Goal: Feedback & Contribution: Contribute content

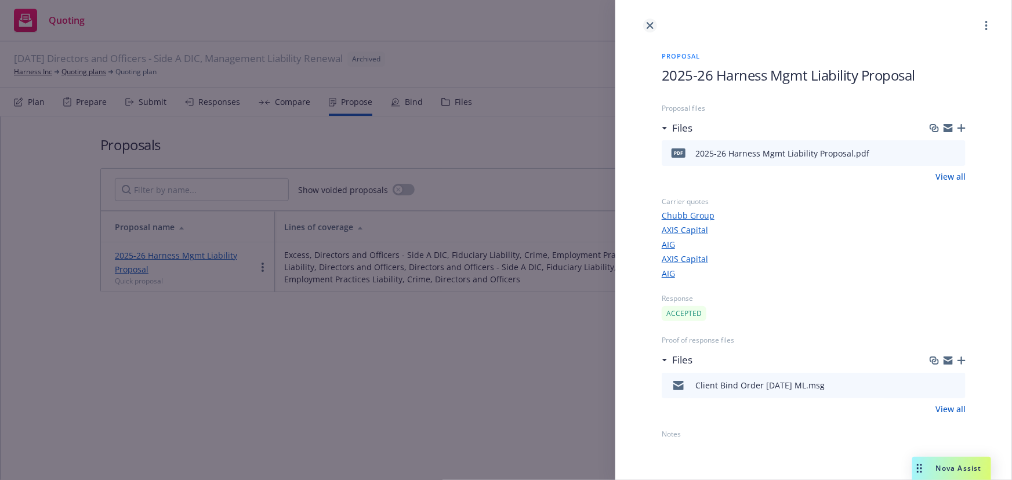
click at [655, 23] on link "close" at bounding box center [650, 26] width 14 height 14
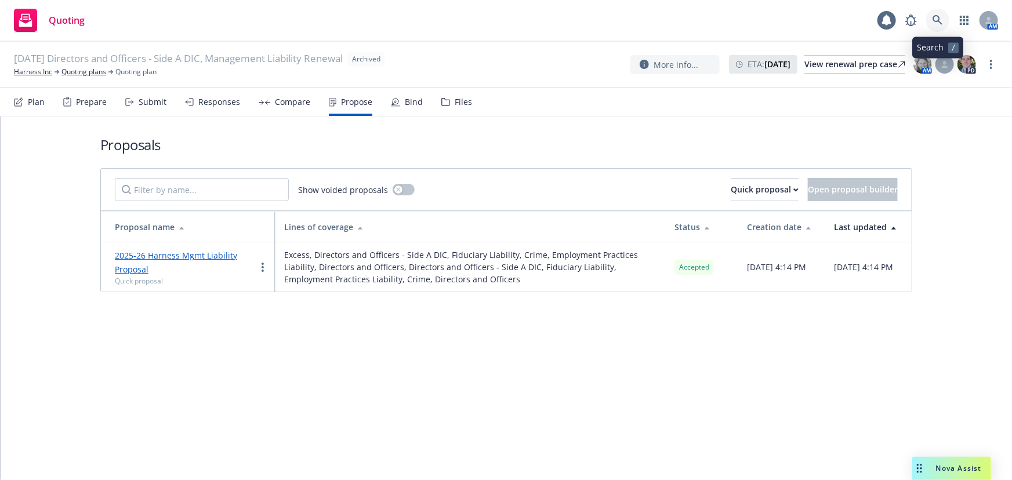
click at [934, 25] on icon at bounding box center [938, 20] width 10 height 10
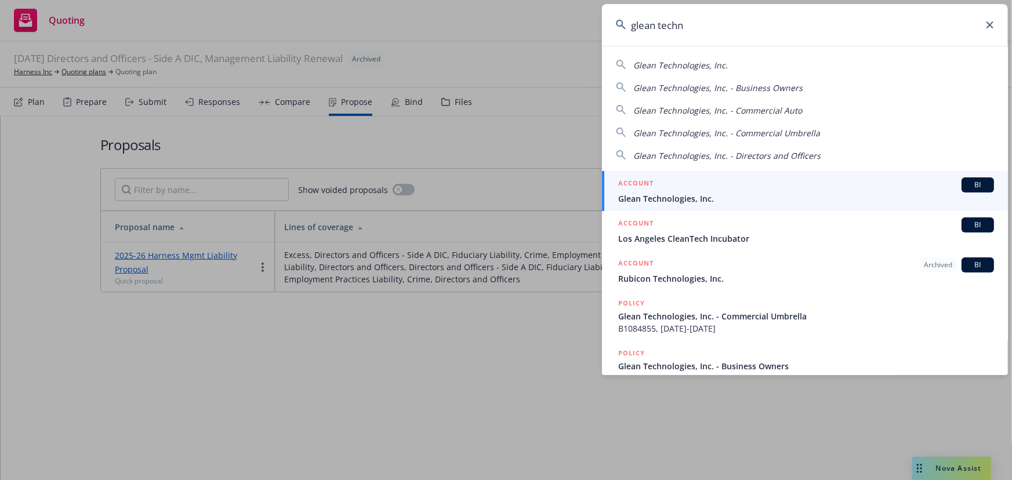
type input "glean techn"
click at [752, 180] on div "ACCOUNT BI" at bounding box center [806, 184] width 376 height 15
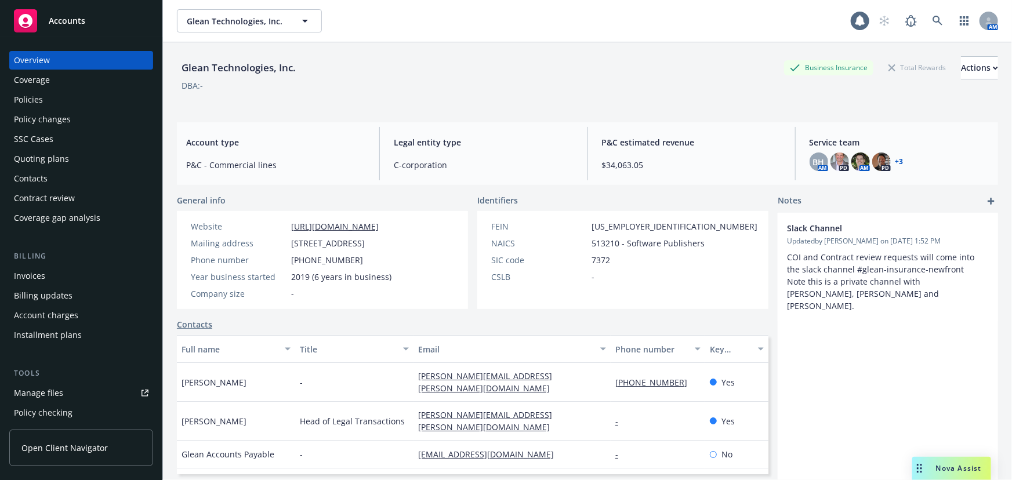
click at [92, 164] on div "Quoting plans" at bounding box center [81, 159] width 135 height 19
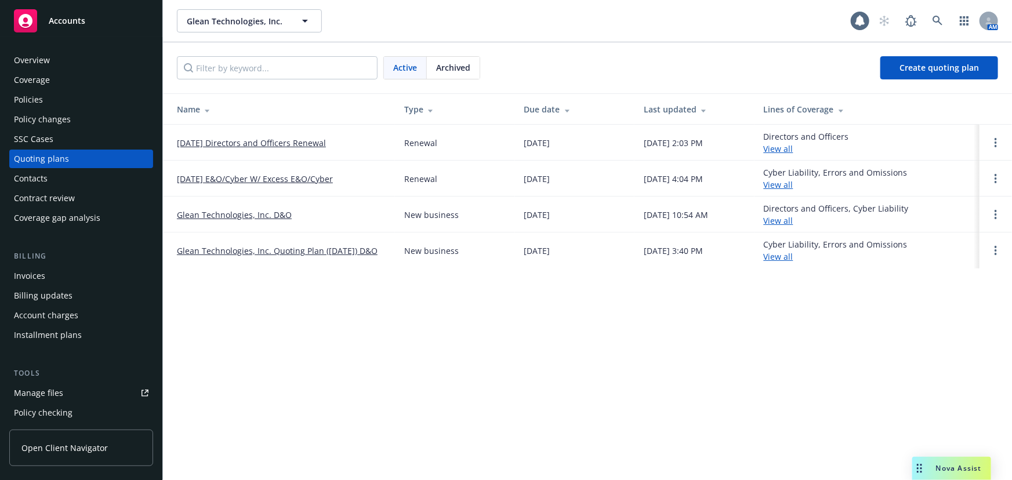
click at [277, 144] on link "[DATE] Directors and Officers Renewal" at bounding box center [251, 143] width 149 height 12
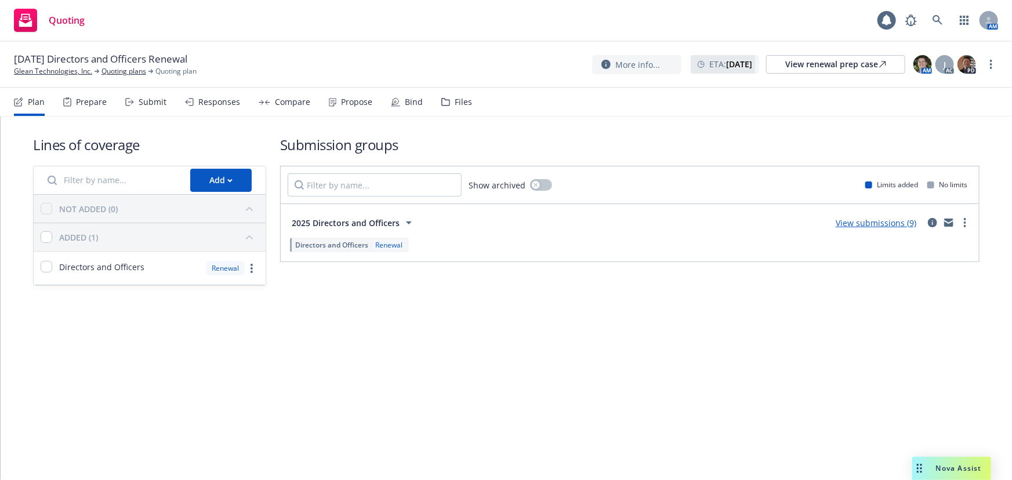
click at [134, 100] on div "Submit" at bounding box center [145, 102] width 41 height 28
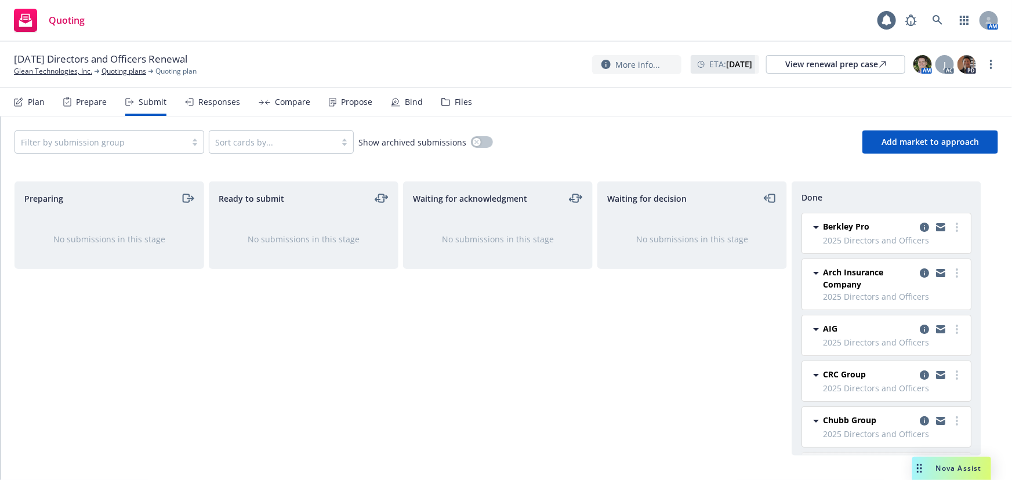
click at [220, 103] on div "Responses" at bounding box center [219, 101] width 42 height 9
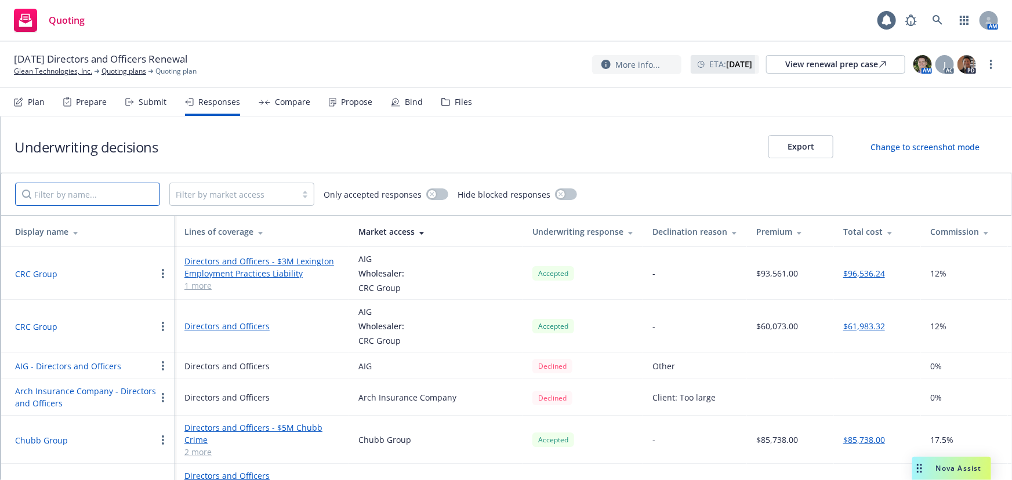
click at [110, 193] on input "Filter by name..." at bounding box center [87, 194] width 145 height 23
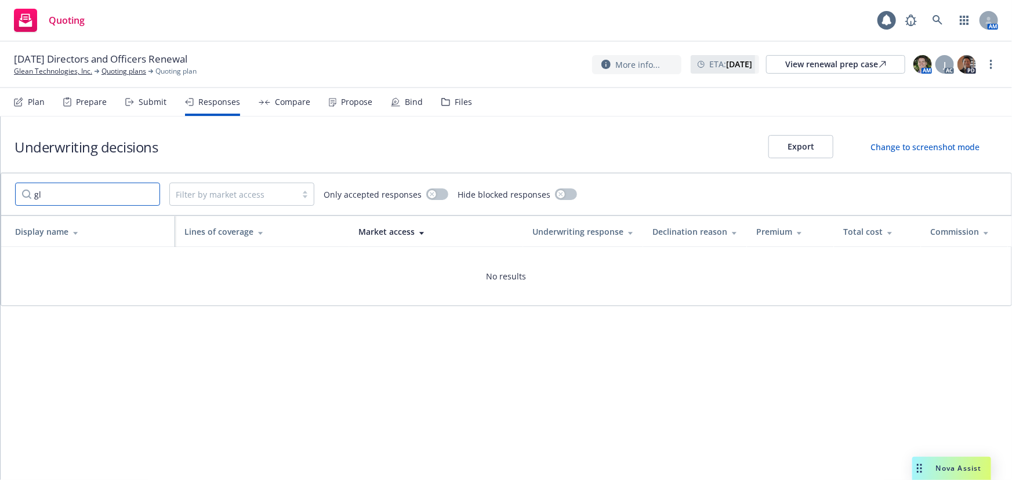
type input "g"
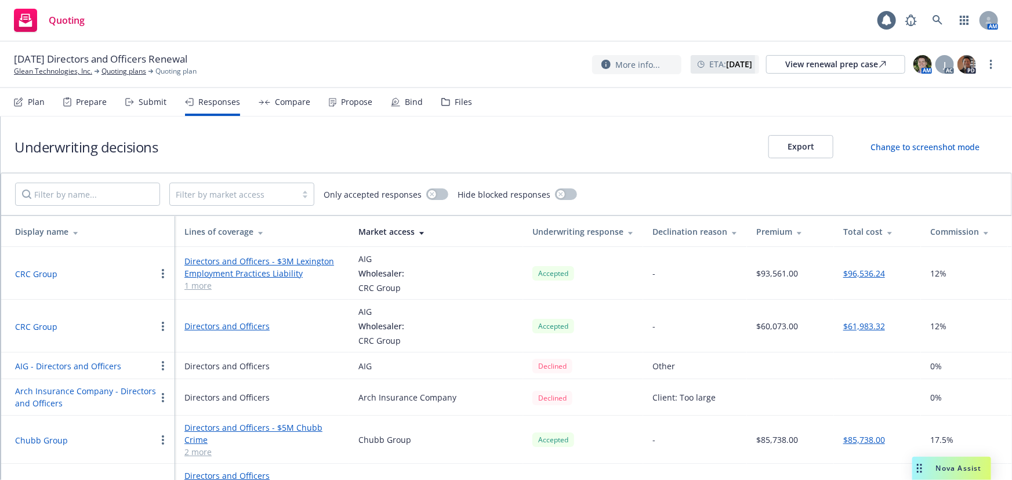
click at [47, 437] on button "Chubb Group" at bounding box center [41, 440] width 53 height 12
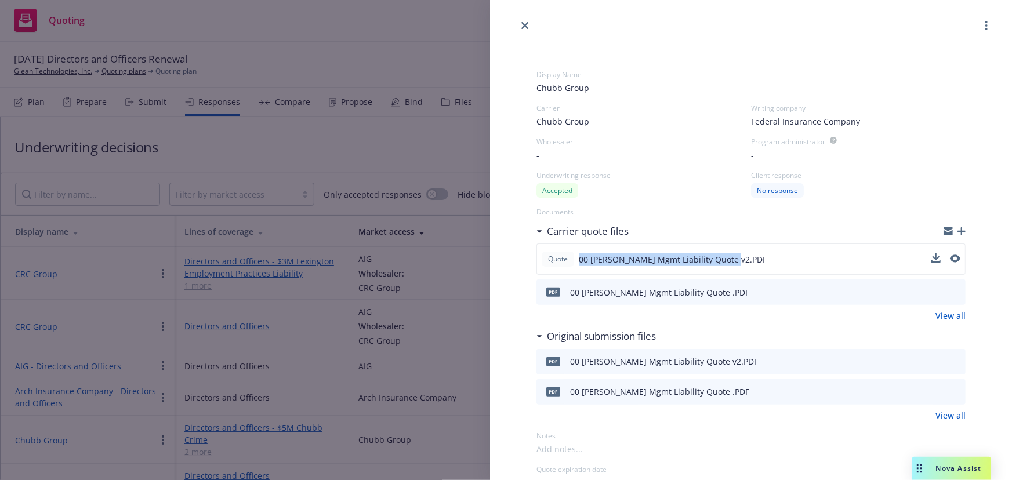
drag, startPoint x: 729, startPoint y: 256, endPoint x: 581, endPoint y: 259, distance: 148.5
click at [581, 259] on span "00 [PERSON_NAME] Mgmt Liability Quote v2.PDF" at bounding box center [673, 259] width 188 height 12
copy span "00 [PERSON_NAME] Mgmt Liability Quote v2"
click at [958, 231] on icon "button" at bounding box center [962, 231] width 8 height 8
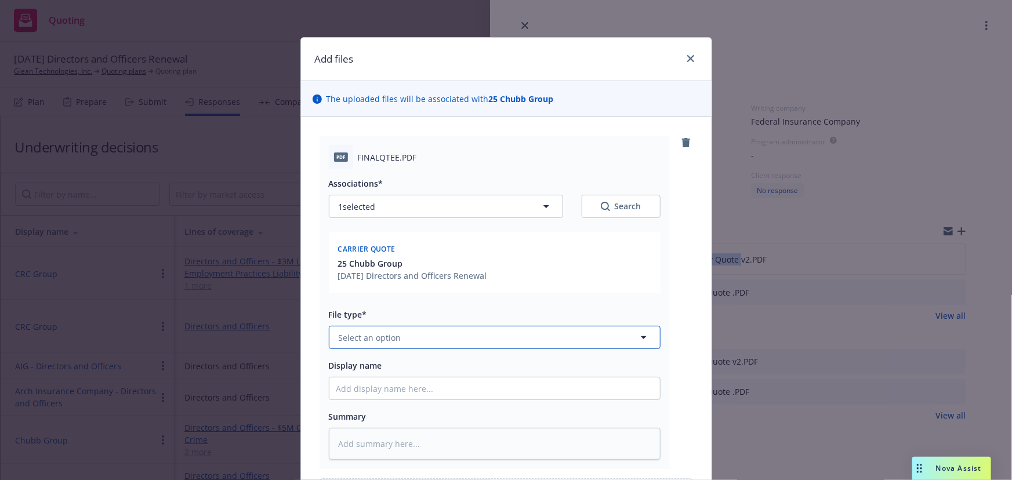
click at [408, 334] on button "Select an option" at bounding box center [495, 337] width 332 height 23
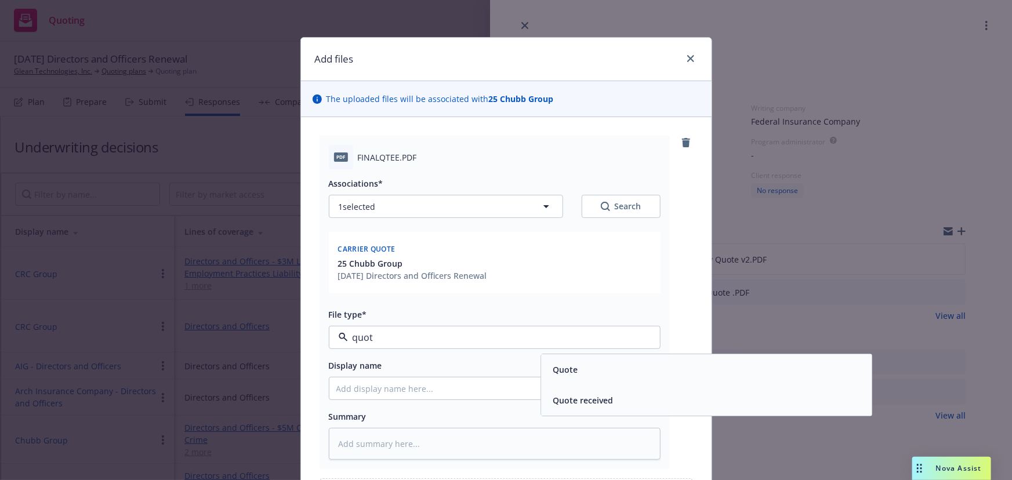
type input "quote"
click at [553, 372] on span "Quote" at bounding box center [565, 370] width 25 height 12
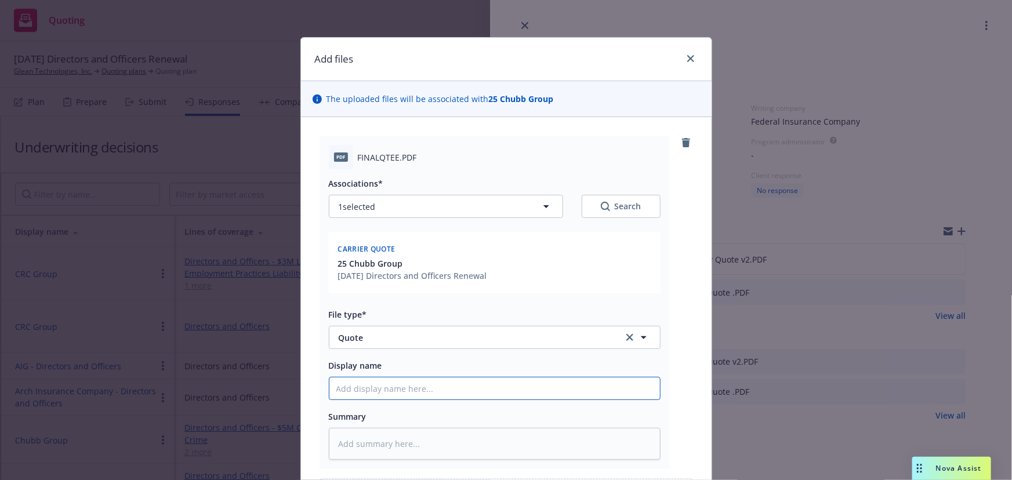
click at [448, 400] on input "Display name" at bounding box center [494, 389] width 331 height 22
click at [450, 391] on input "Display name" at bounding box center [494, 389] width 331 height 22
paste input "00 [PERSON_NAME] Mgmt Liability Quote v2"
type textarea "x"
type input "00 [PERSON_NAME] Mgmt Liability Quote v2"
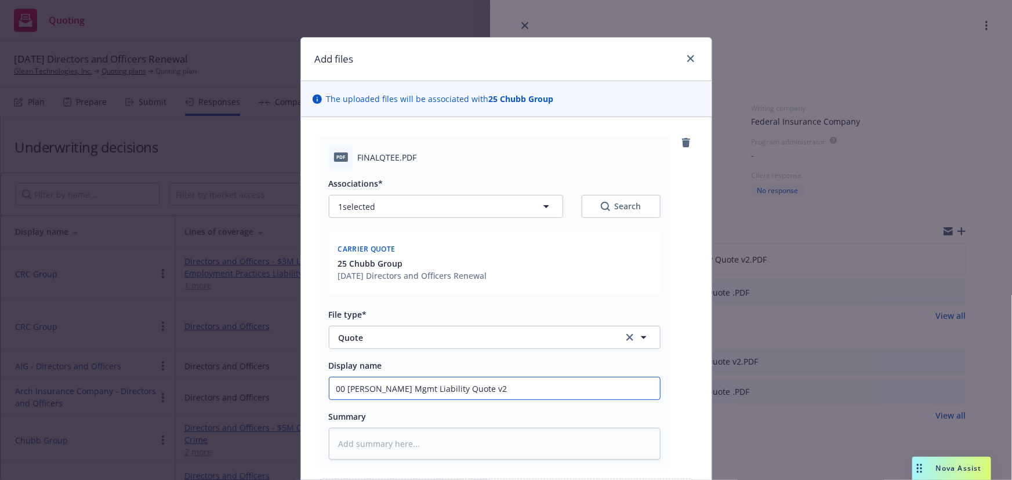
type textarea "x"
type input "00 [PERSON_NAME] Mgmt Liability Quote v"
type textarea "x"
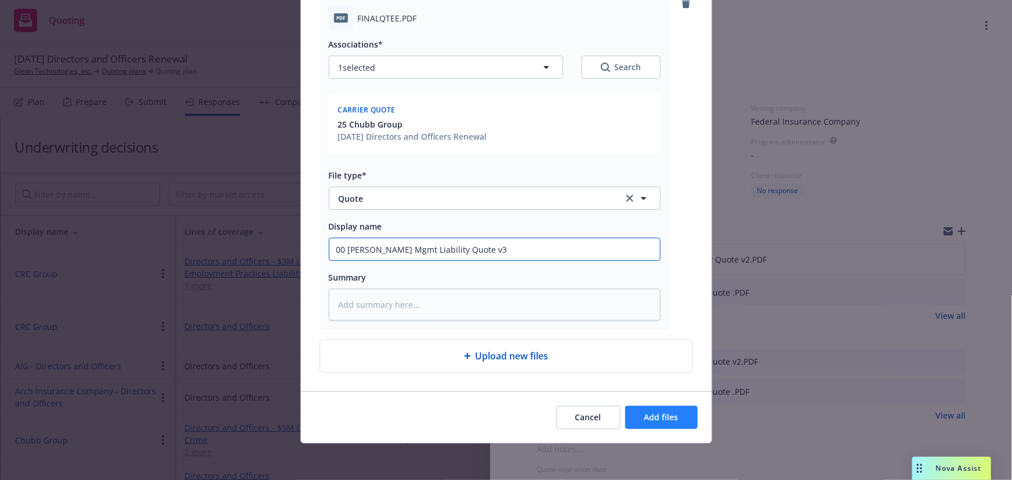
type input "00 [PERSON_NAME] Mgmt Liability Quote v3"
click at [669, 415] on span "Add files" at bounding box center [661, 417] width 34 height 11
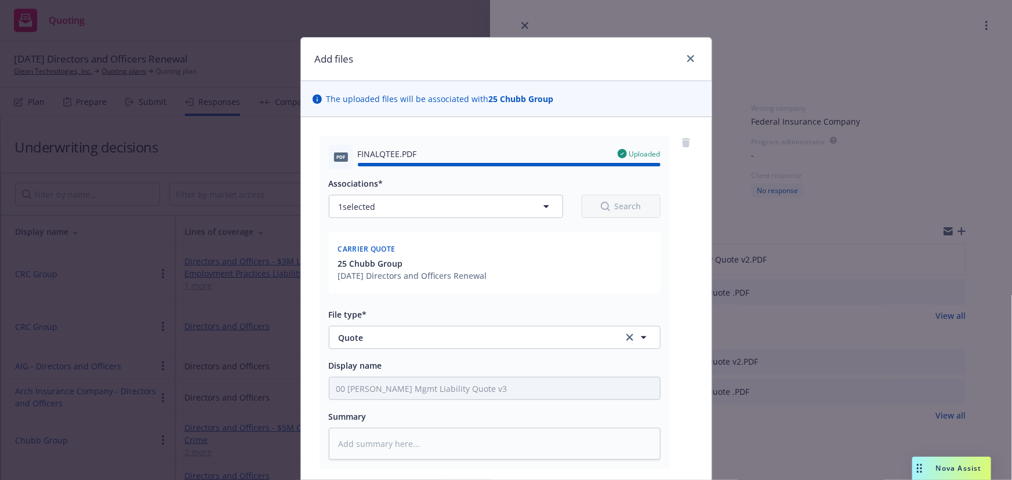
type textarea "x"
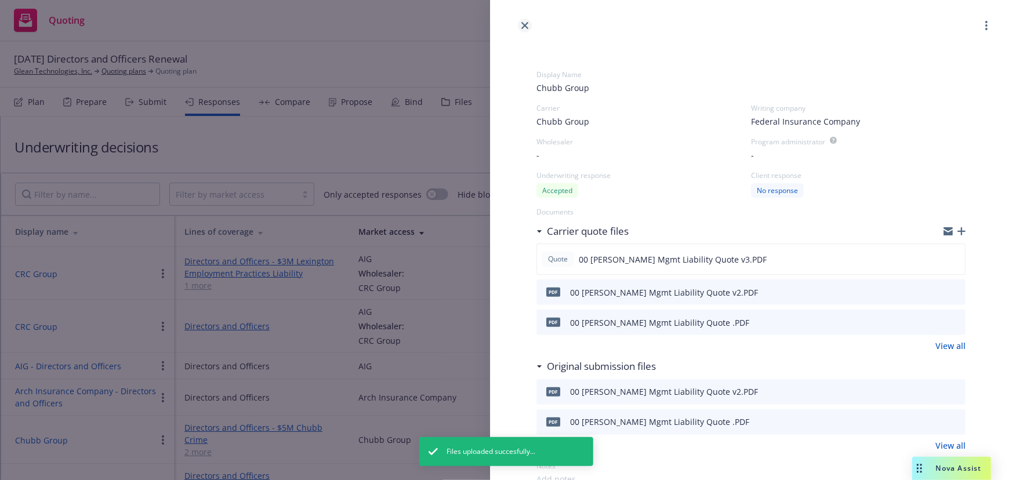
click at [525, 24] on icon "close" at bounding box center [524, 25] width 7 height 7
